Goal: Obtain resource: Download file/media

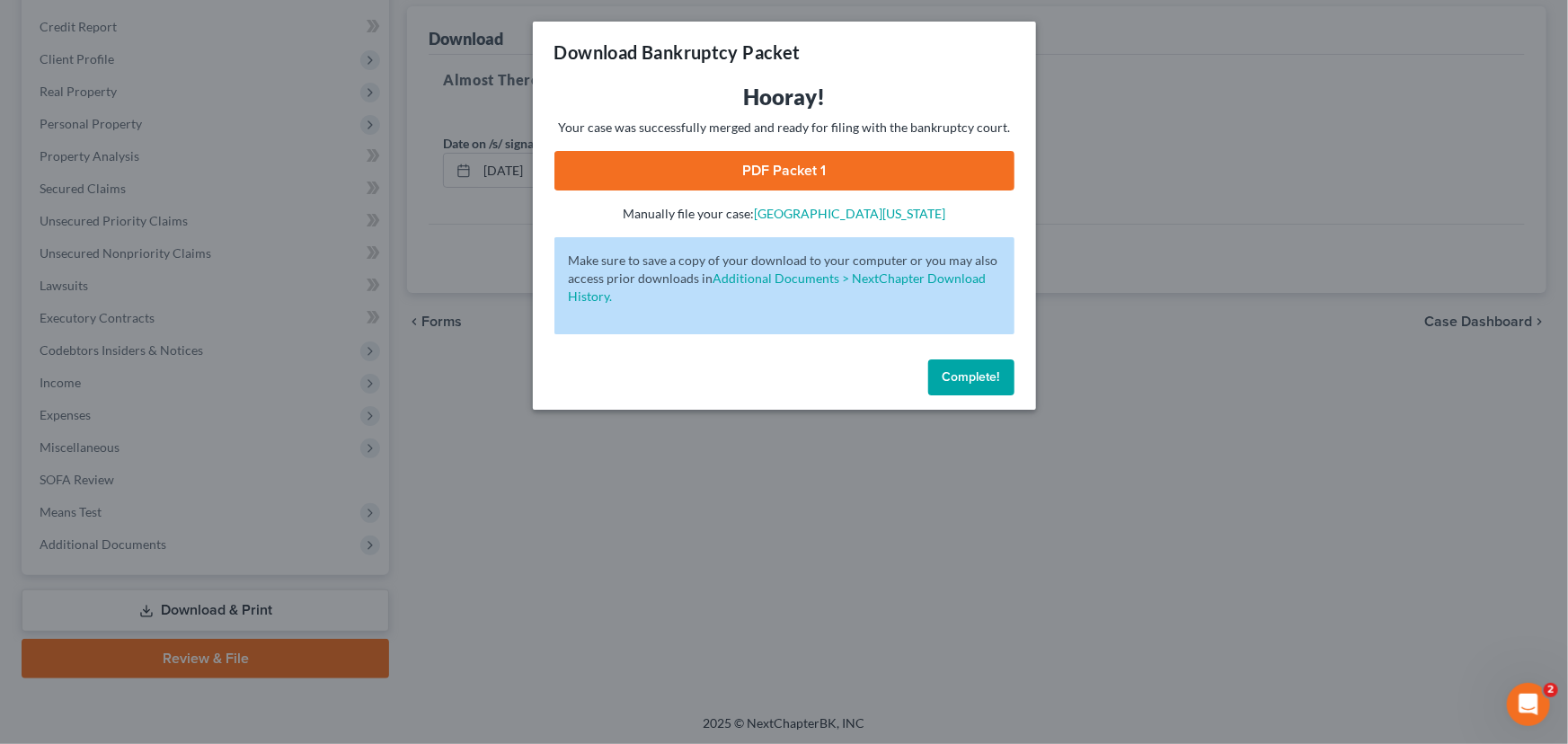
click at [966, 371] on span "Complete!" at bounding box center [971, 376] width 58 height 15
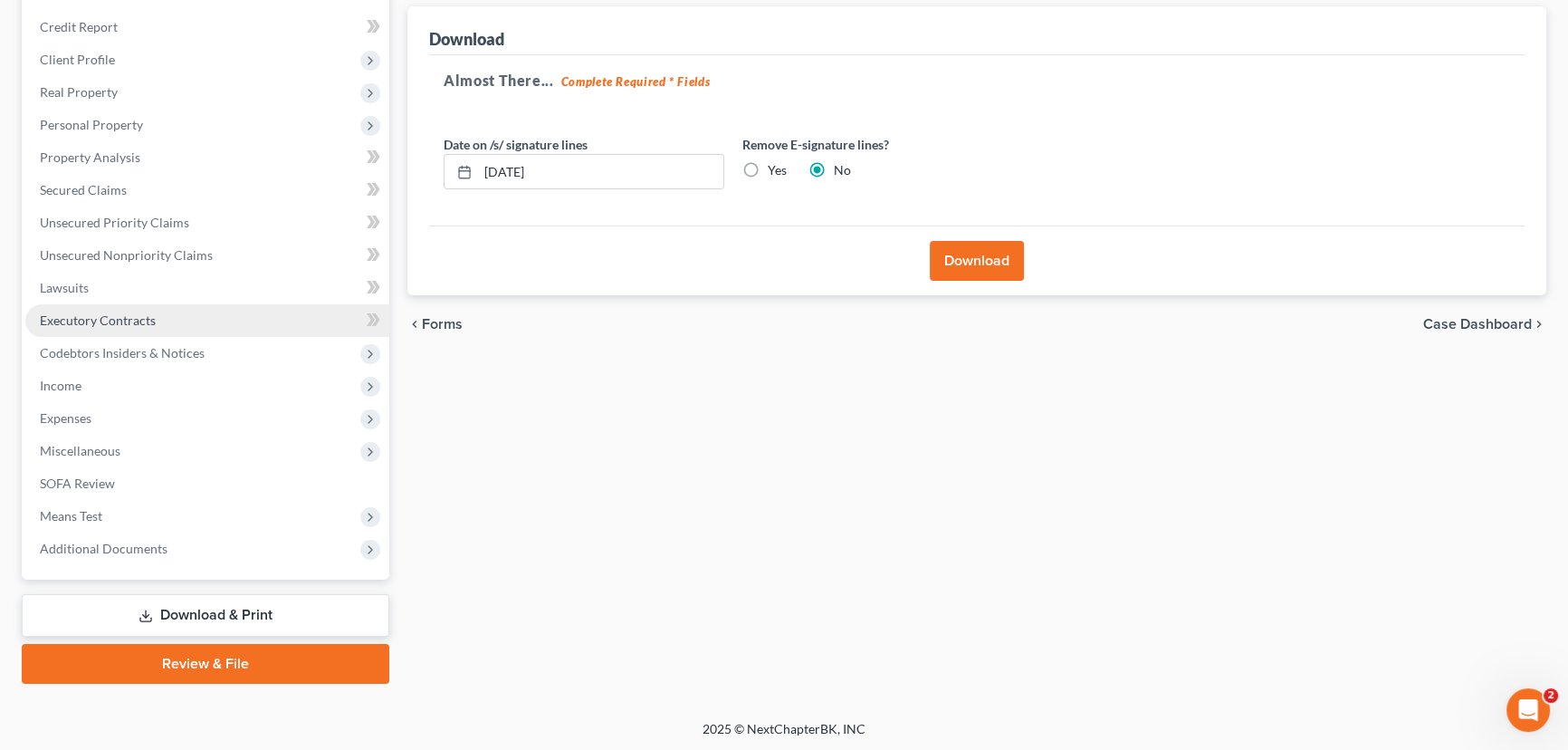
click at [99, 313] on span "Executory Contracts" at bounding box center [97, 320] width 116 height 15
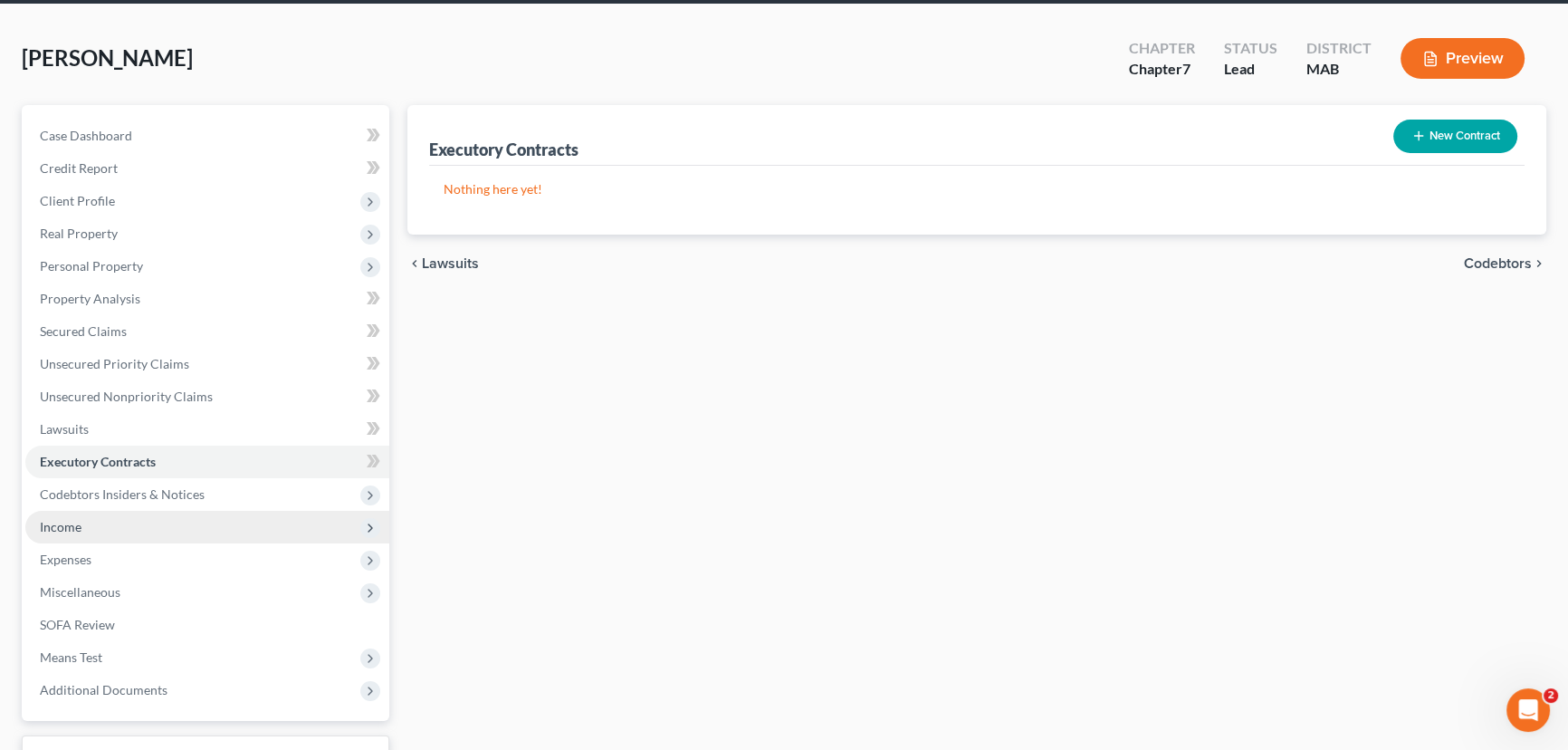
scroll to position [211, 0]
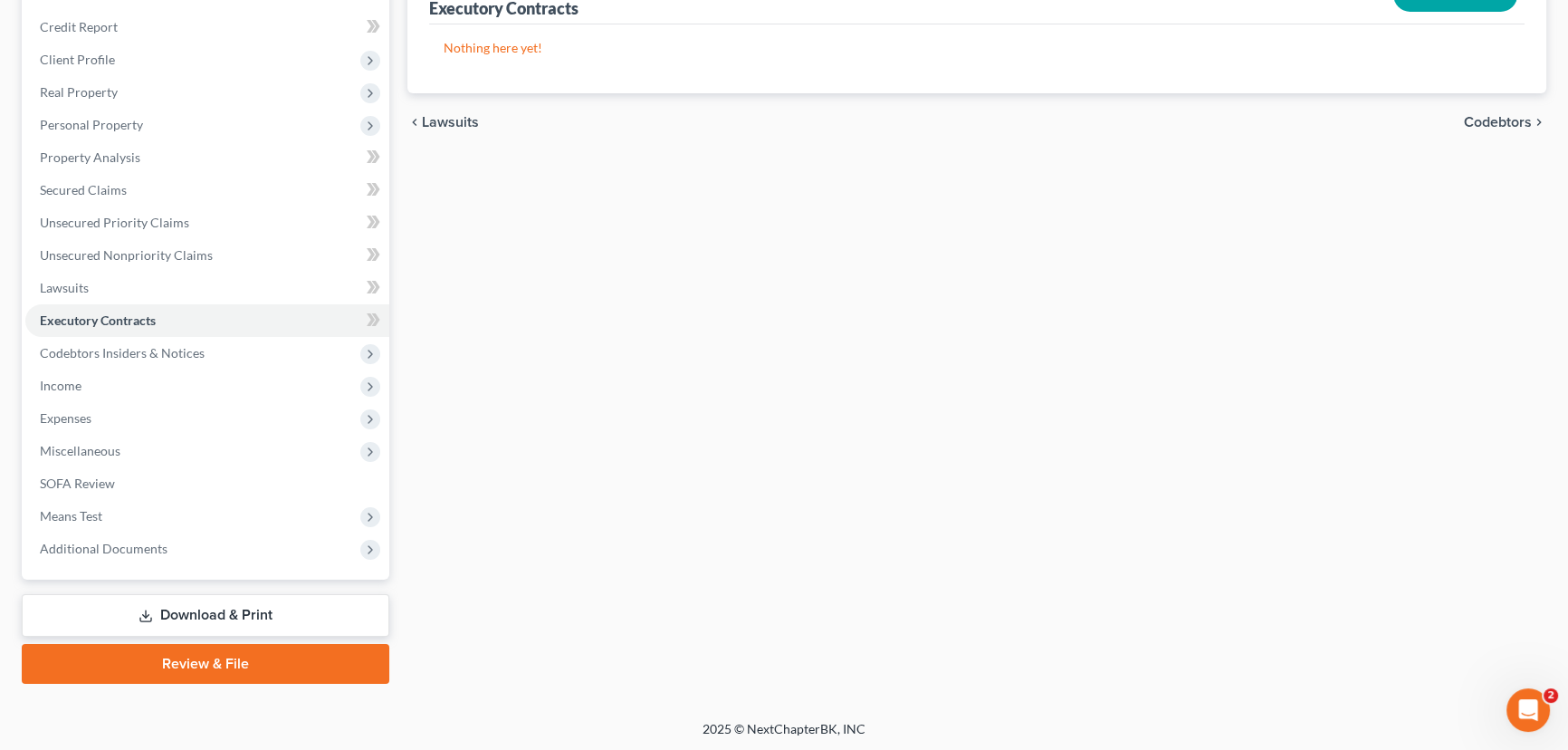
click at [187, 611] on link "Download & Print" at bounding box center [205, 615] width 367 height 43
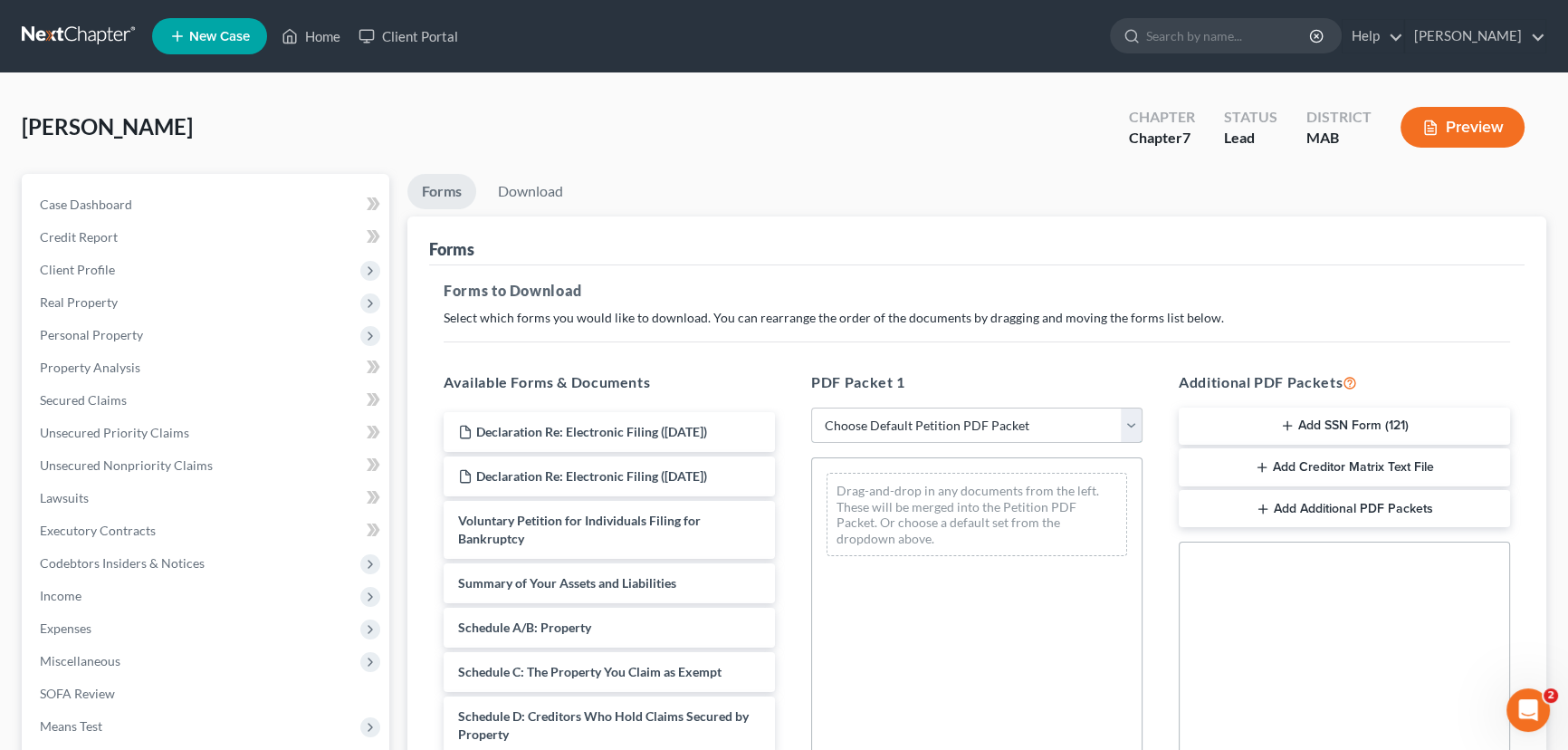
click at [1128, 421] on select "Choose Default Petition PDF Packet Complete Bankruptcy Petition (all forms and …" at bounding box center [977, 426] width 332 height 36
select select "0"
click at [811, 407] on select "Choose Default Petition PDF Packet Complete Bankruptcy Petition (all forms and …" at bounding box center [977, 426] width 332 height 36
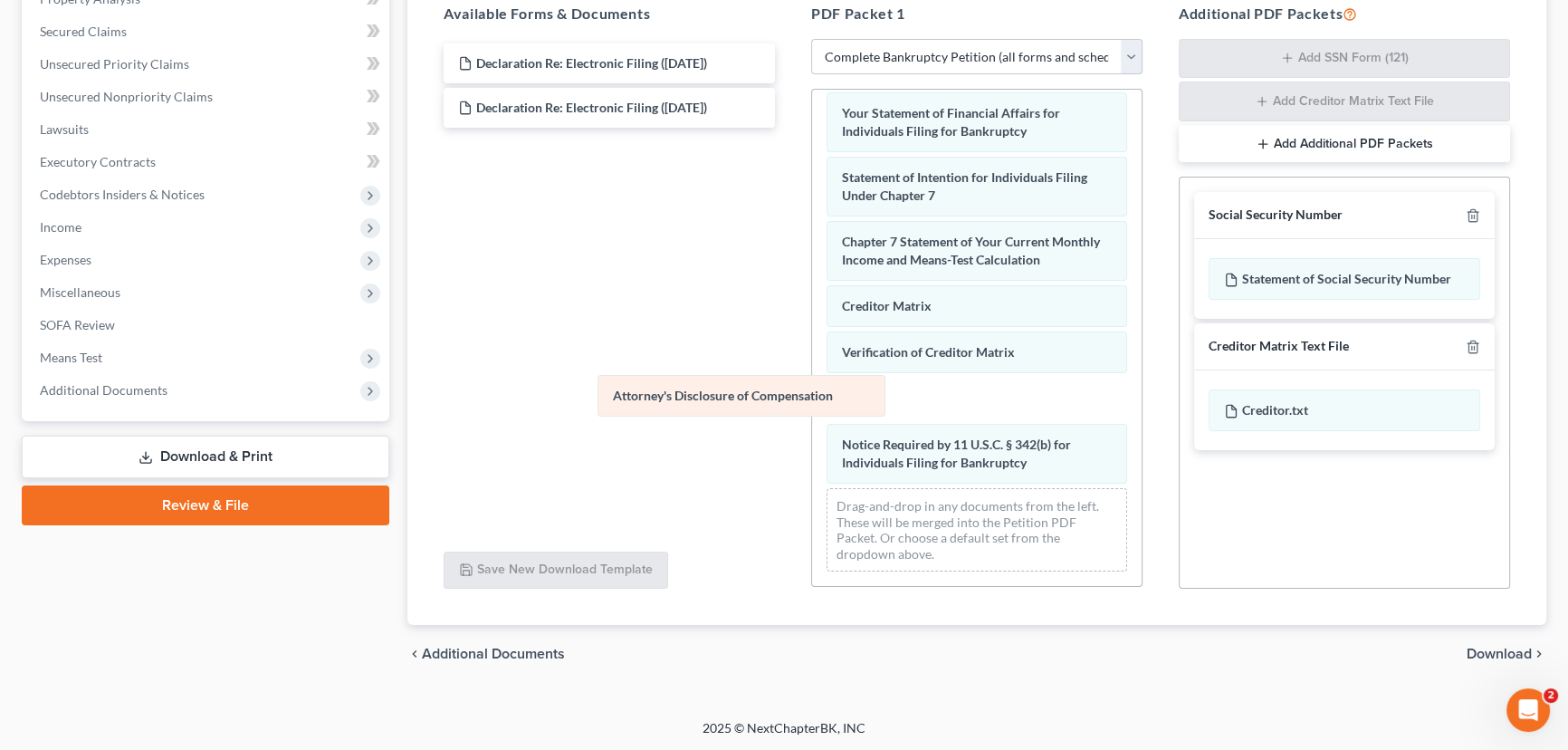
scroll to position [579, 0]
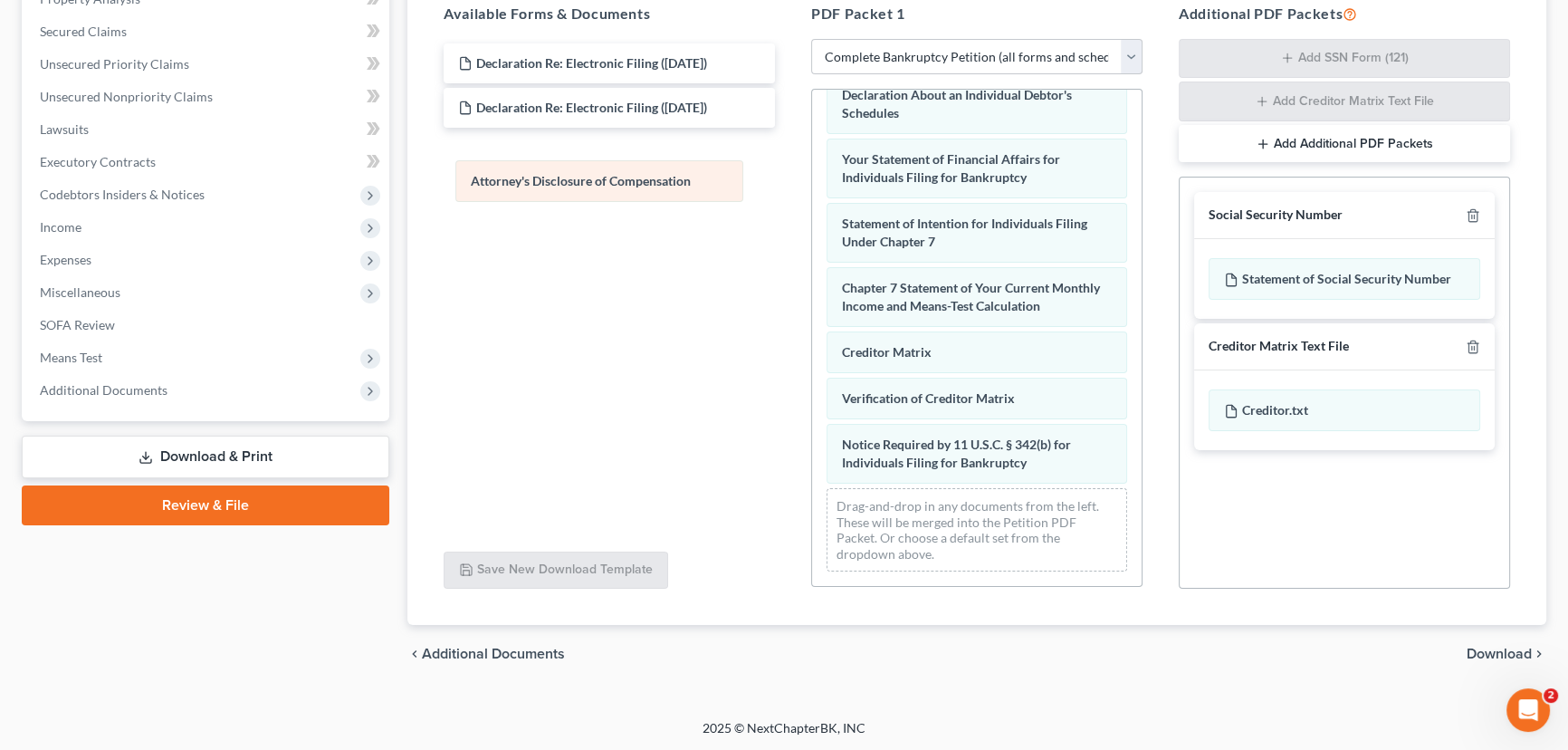
drag, startPoint x: 943, startPoint y: 464, endPoint x: 567, endPoint y: 174, distance: 474.8
click at [812, 174] on div "Attorney's Disclosure of Compensation Voluntary Petition for Individuals Filing…" at bounding box center [977, 56] width 330 height 1061
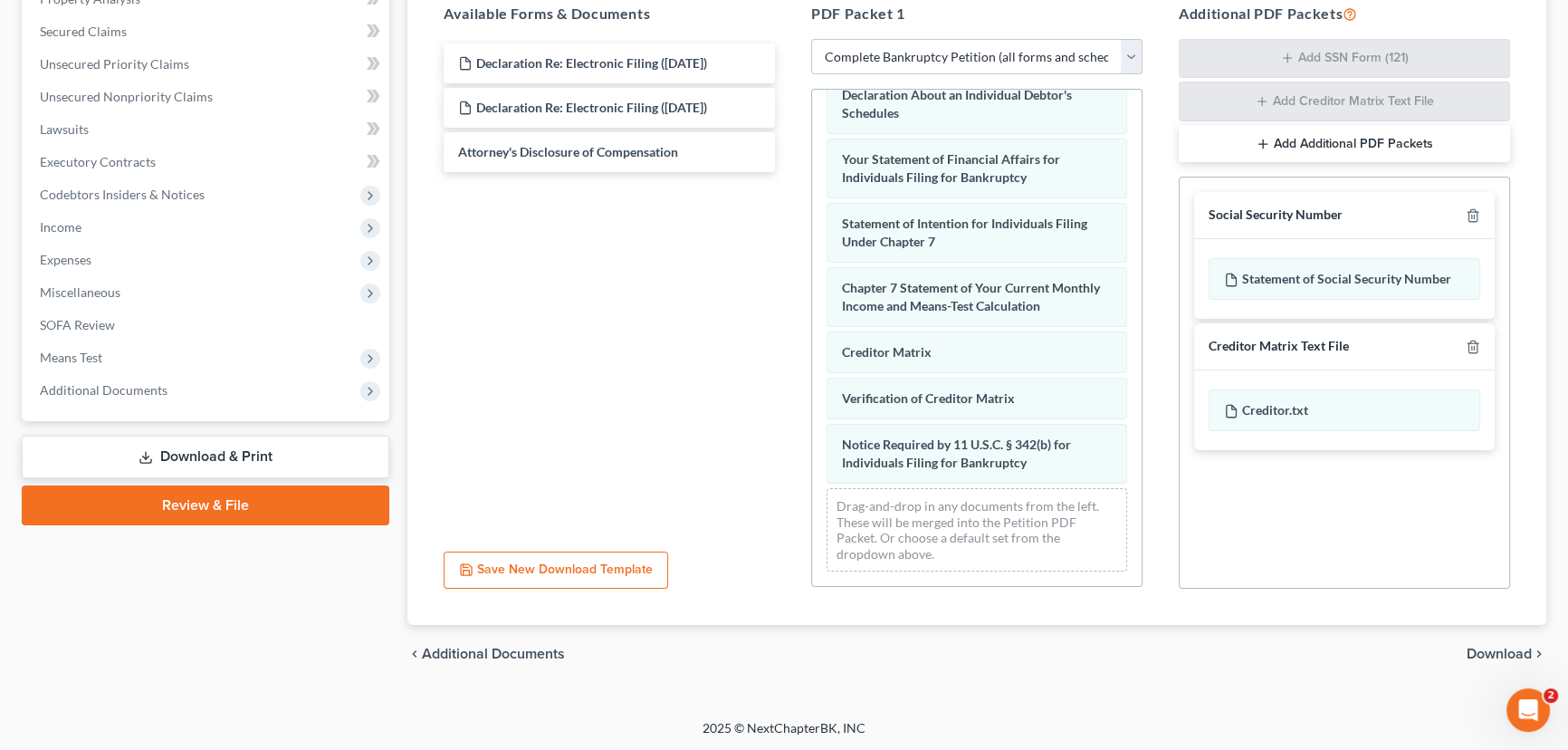
click at [1504, 652] on span "Download" at bounding box center [1500, 654] width 66 height 15
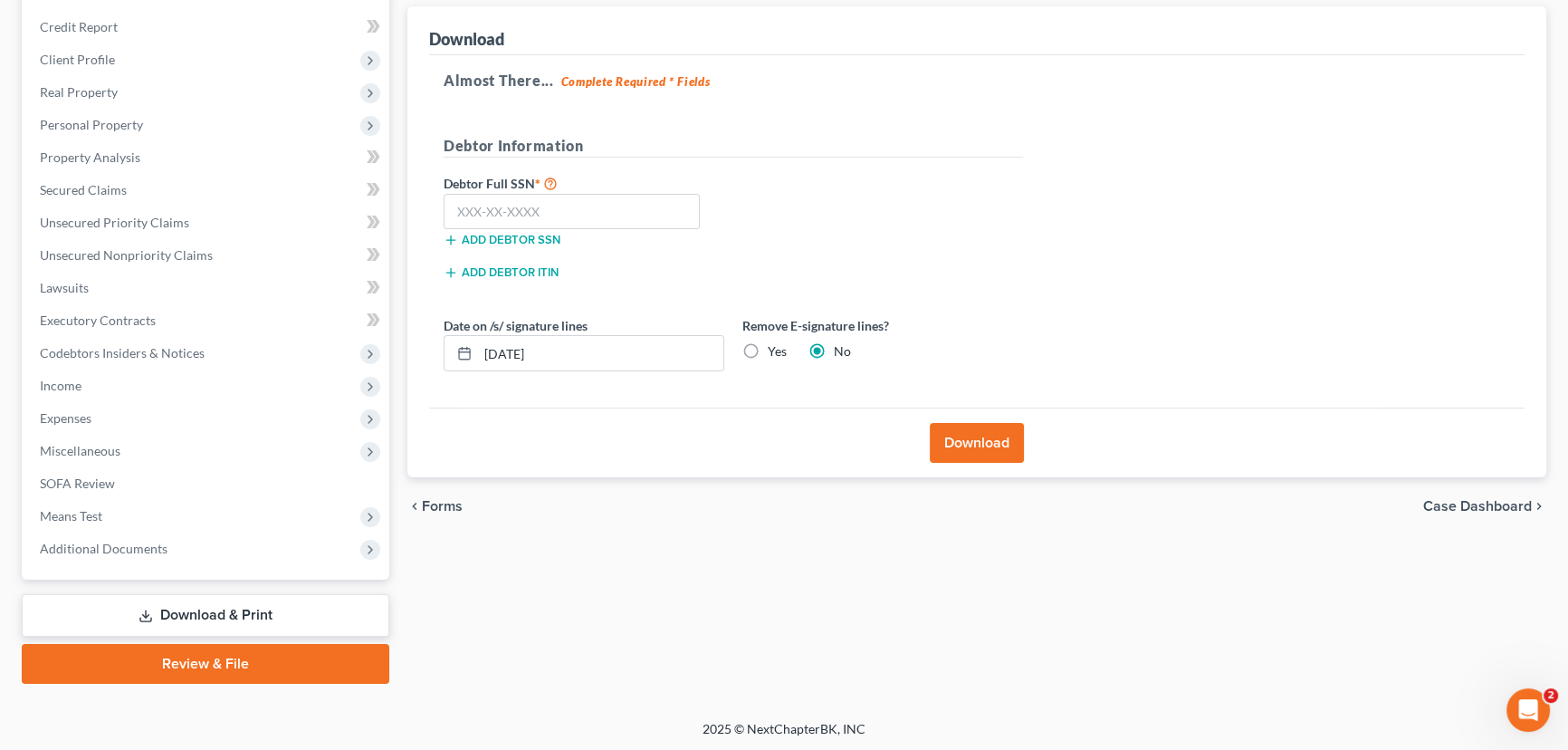
click at [960, 443] on button "Download" at bounding box center [977, 443] width 94 height 40
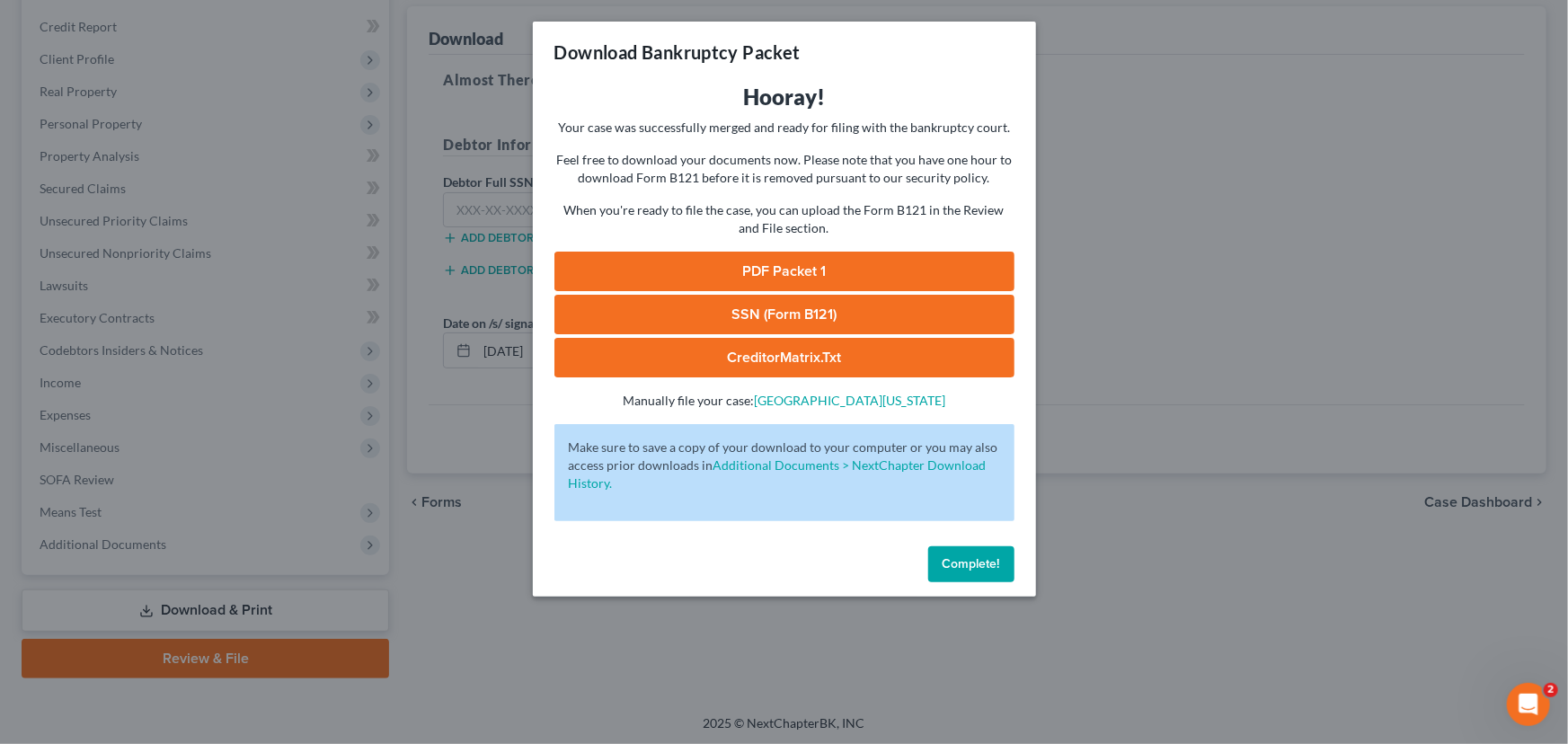
click at [787, 277] on link "PDF Packet 1" at bounding box center [784, 271] width 460 height 40
